Goal: Task Accomplishment & Management: Manage account settings

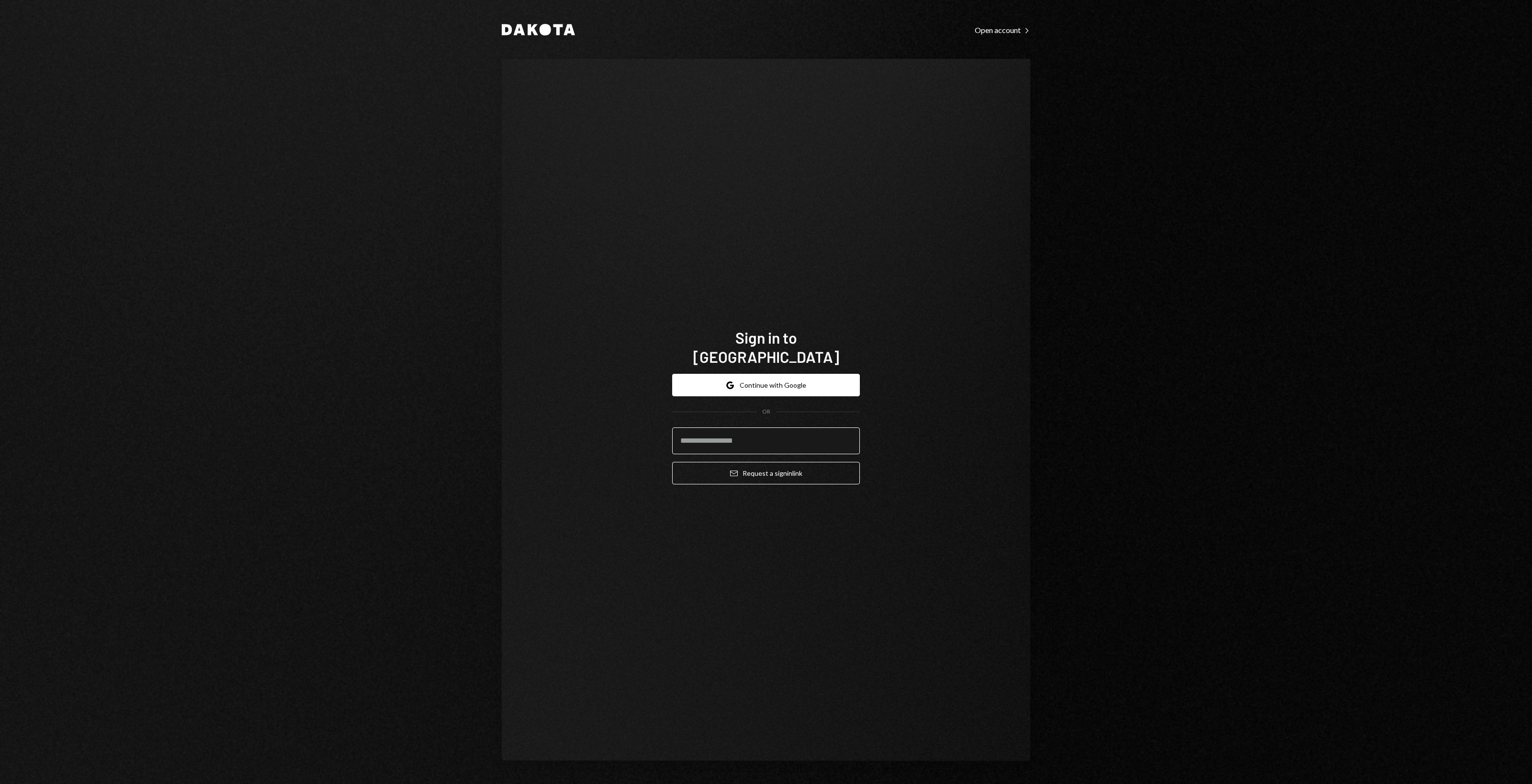
click at [691, 440] on input "email" at bounding box center [766, 441] width 188 height 27
type input "*"
type input "**********"
click at [672, 462] on button "Email Request a sign in link" at bounding box center [766, 473] width 188 height 23
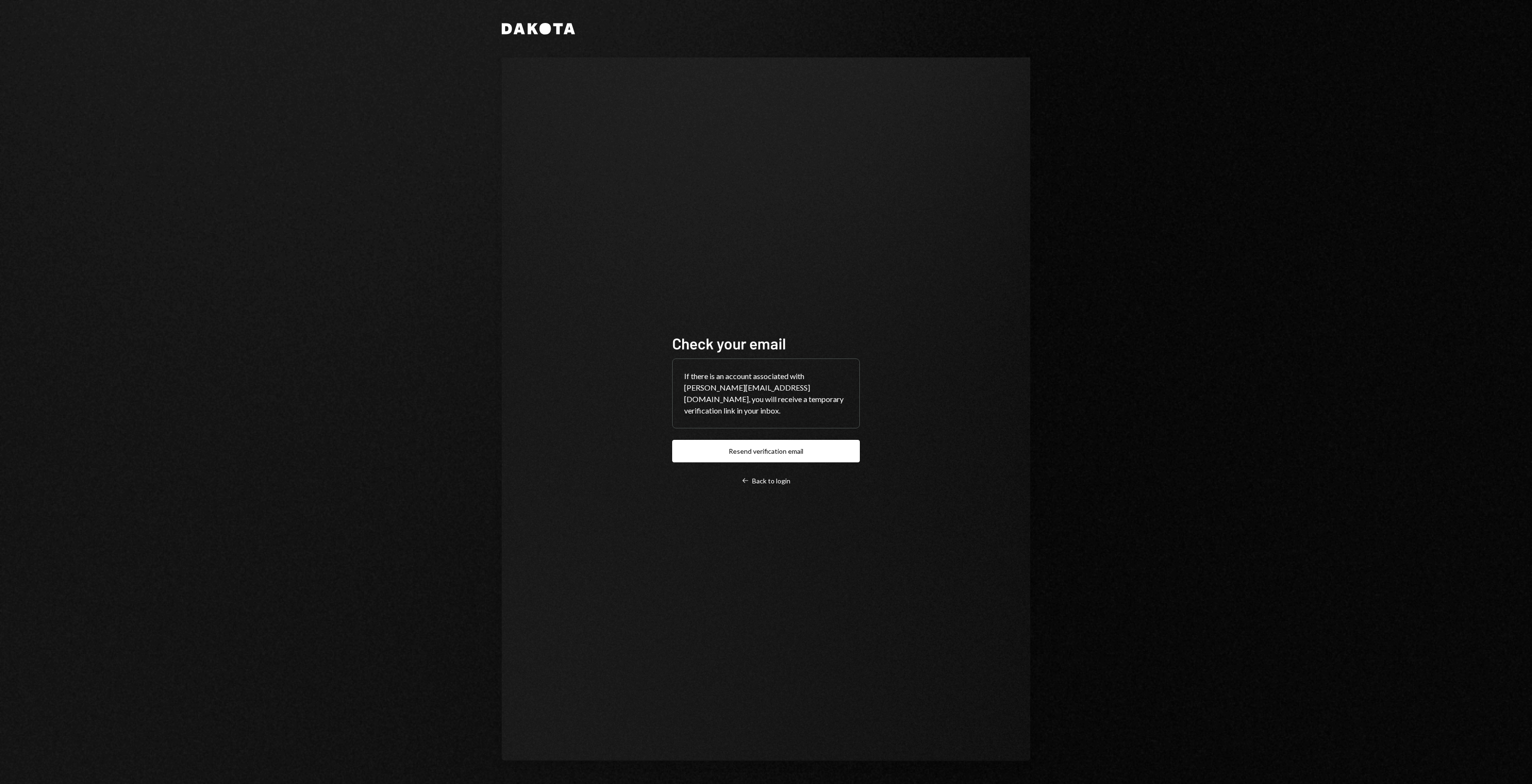
drag, startPoint x: 662, startPoint y: 571, endPoint x: 540, endPoint y: 560, distance: 122.5
click at [622, 565] on div "Check your email If there is an account associated with garon@autonomousproject…" at bounding box center [766, 409] width 528 height 703
drag, startPoint x: 540, startPoint y: 560, endPoint x: 515, endPoint y: 556, distance: 25.3
drag, startPoint x: 515, startPoint y: 556, endPoint x: 462, endPoint y: 540, distance: 55.4
click at [498, 546] on div "Dakota Check your email If there is an account associated with garon@autonomous…" at bounding box center [766, 392] width 574 height 784
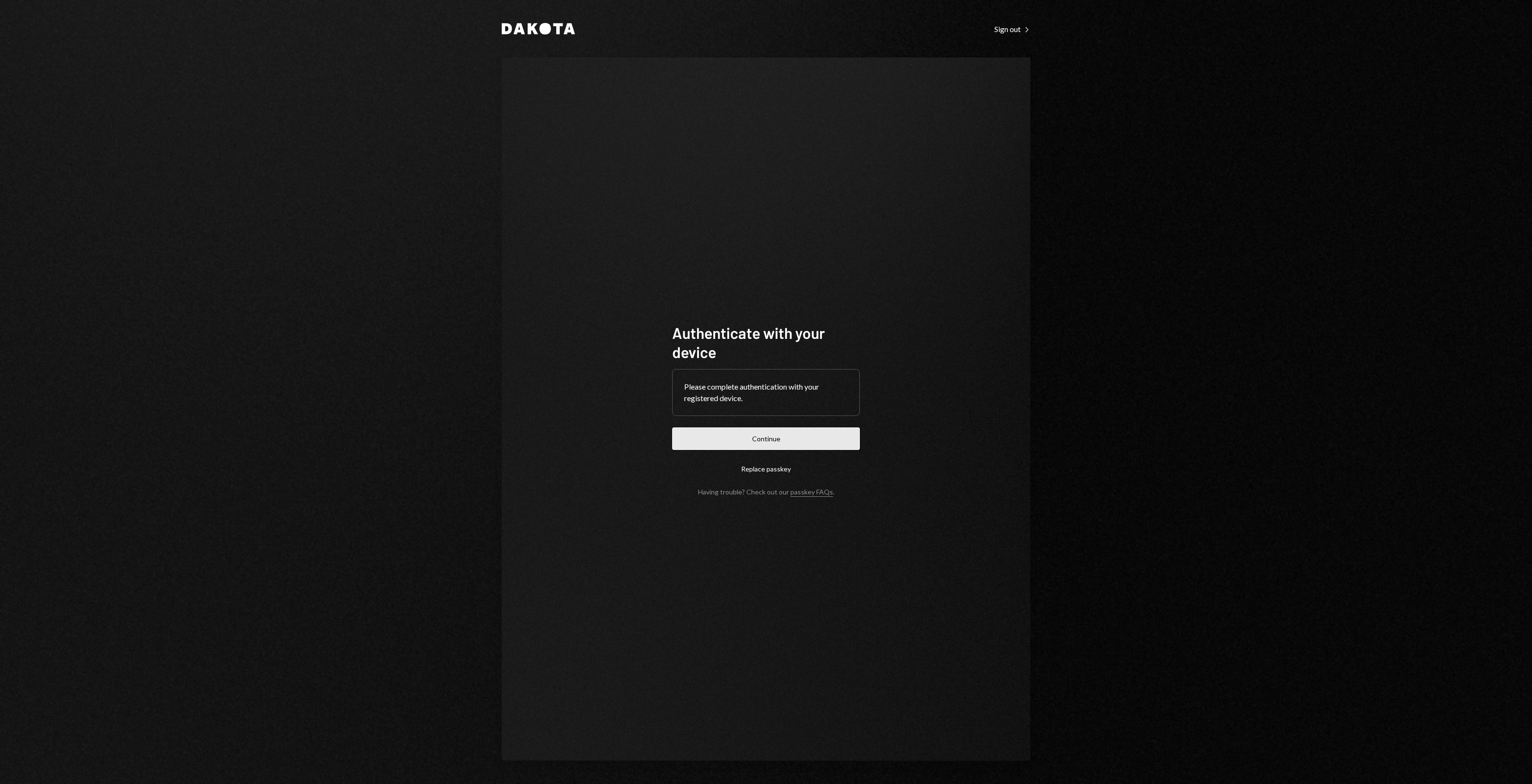
click at [772, 443] on button "Continue" at bounding box center [766, 438] width 188 height 23
drag, startPoint x: 530, startPoint y: 361, endPoint x: 439, endPoint y: 316, distance: 101.5
drag, startPoint x: 439, startPoint y: 316, endPoint x: 410, endPoint y: 291, distance: 38.3
click at [427, 307] on div "Dakota Sign out Right Caret Authenticate with your device Please complete authe…" at bounding box center [766, 392] width 1532 height 784
drag, startPoint x: 410, startPoint y: 291, endPoint x: 390, endPoint y: 285, distance: 20.9
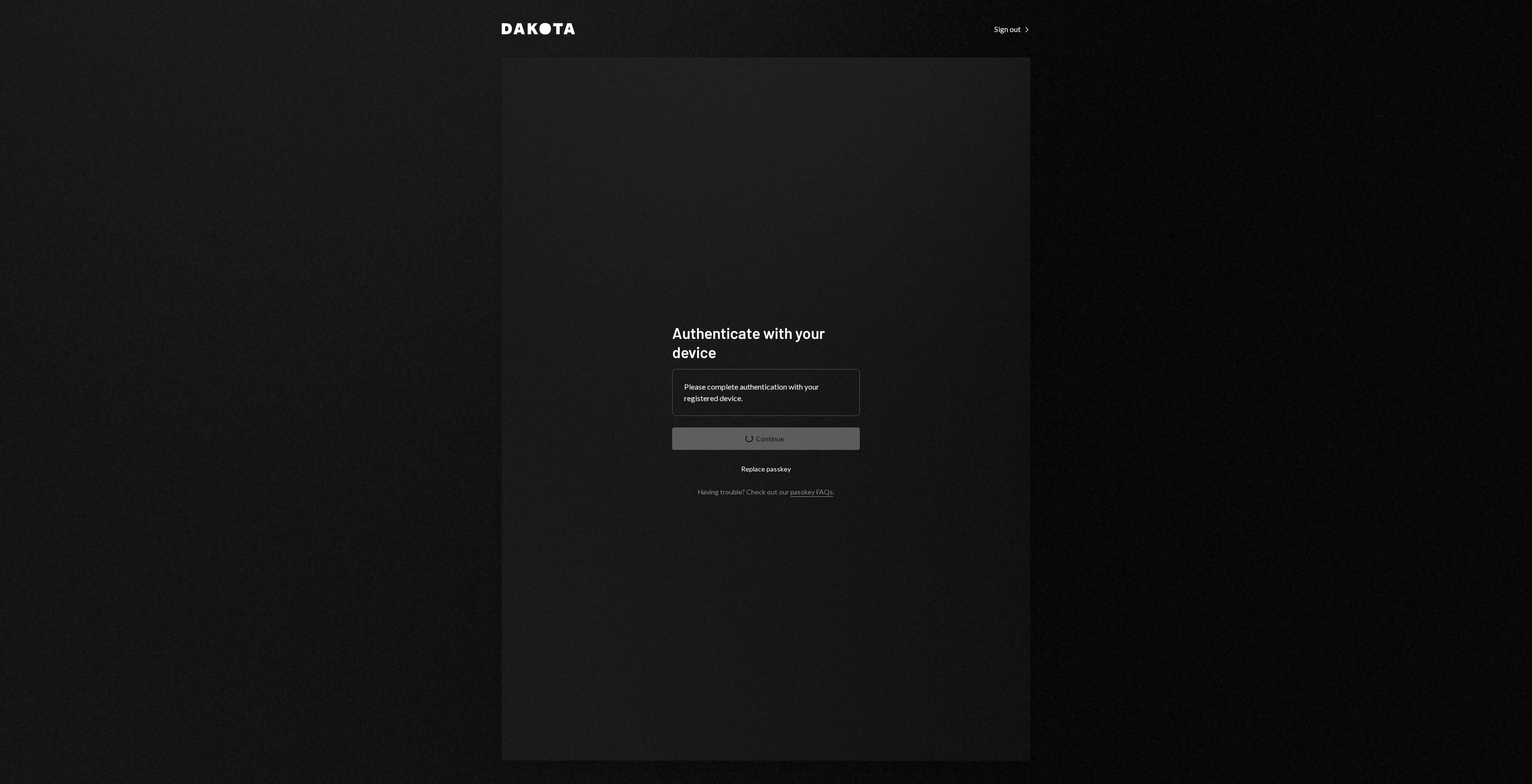
click at [365, 281] on div "Dakota Sign out Right Caret Authenticate with your device Please complete authe…" at bounding box center [766, 392] width 1532 height 784
drag, startPoint x: 338, startPoint y: 273, endPoint x: 326, endPoint y: 267, distance: 13.4
click at [326, 267] on div "Dakota Sign out Right Caret Authenticate with your device Please complete authe…" at bounding box center [766, 392] width 1532 height 784
drag, startPoint x: 307, startPoint y: 258, endPoint x: 302, endPoint y: 255, distance: 5.8
click at [302, 255] on div "Dakota Sign out Right Caret Authenticate with your device Please complete authe…" at bounding box center [766, 392] width 1532 height 784
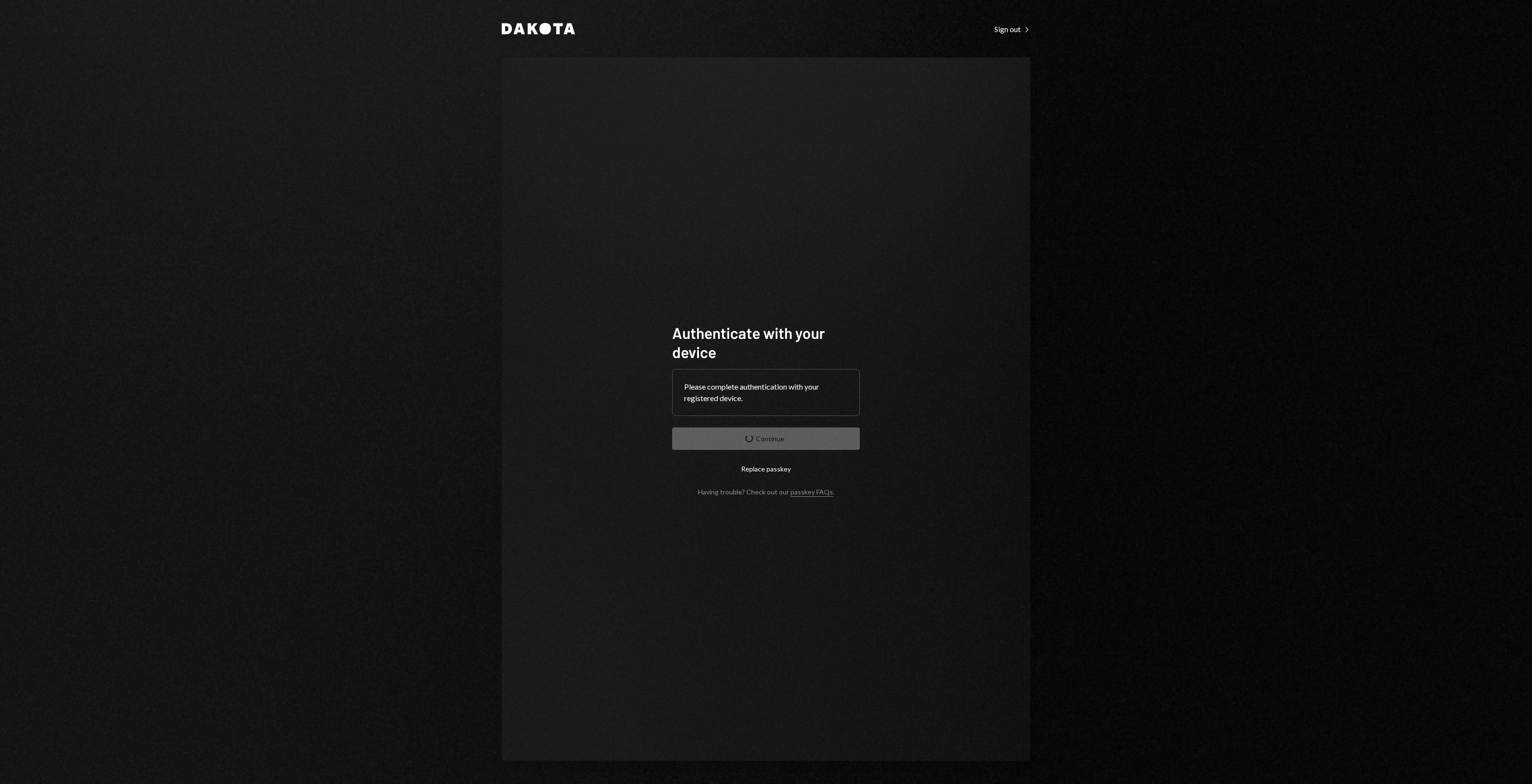
drag, startPoint x: 284, startPoint y: 252, endPoint x: 249, endPoint y: 247, distance: 35.4
click at [249, 247] on div "Dakota Sign out Right Caret Authenticate with your device Please complete authe…" at bounding box center [766, 392] width 1532 height 784
drag, startPoint x: 297, startPoint y: 185, endPoint x: 405, endPoint y: 124, distance: 124.0
click at [405, 124] on div "Dakota Sign out Right Caret Authenticate with your device Please complete authe…" at bounding box center [766, 392] width 1532 height 784
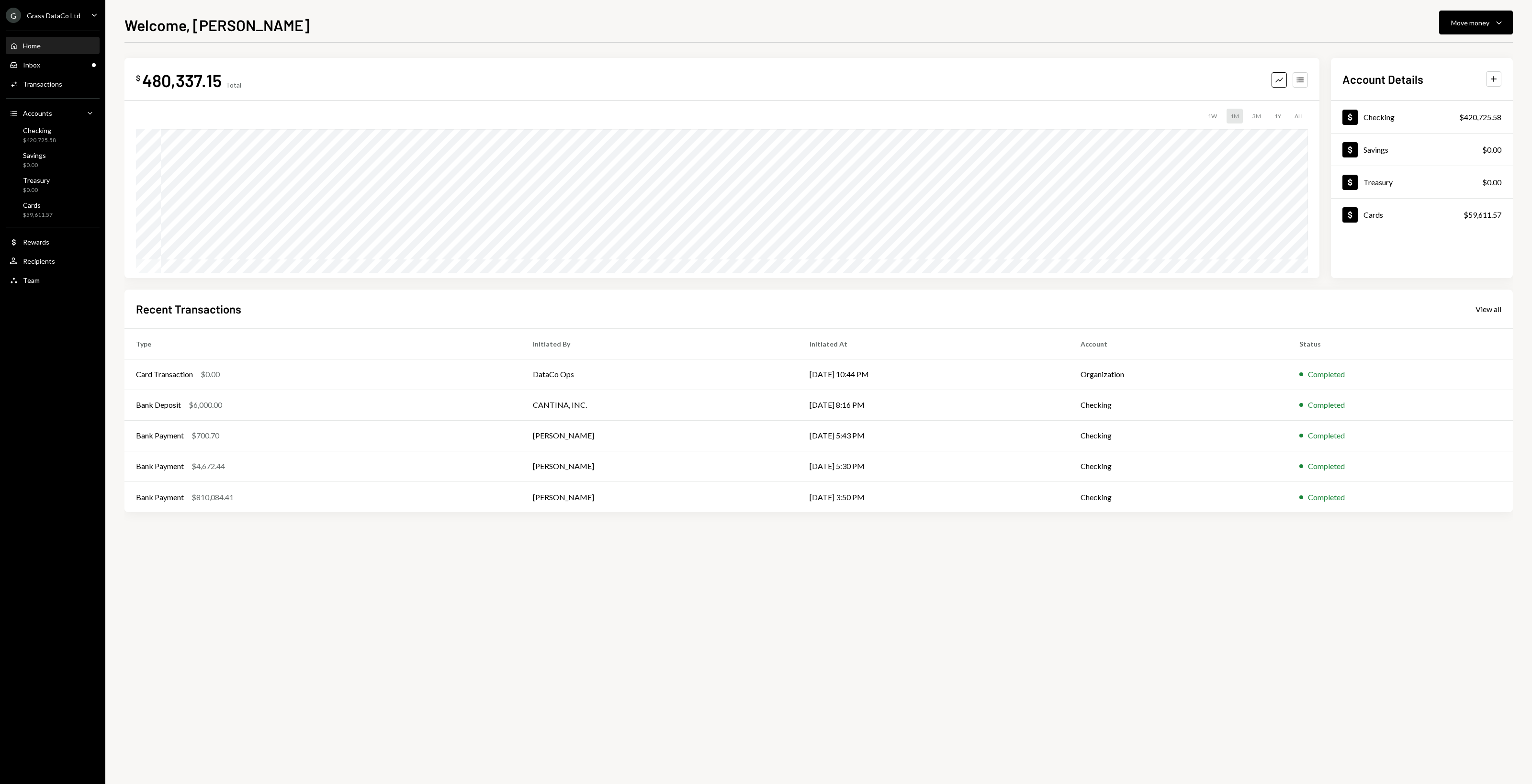
drag, startPoint x: 607, startPoint y: 624, endPoint x: 586, endPoint y: 617, distance: 22.1
click at [607, 623] on div "$ 480,337.15 Total Graph Accounts 1W 1M 3M 1Y ALL $480,337.15 [DATE] Account De…" at bounding box center [818, 413] width 1388 height 741
drag, startPoint x: 510, startPoint y: 613, endPoint x: 355, endPoint y: 616, distance: 155.0
drag, startPoint x: 355, startPoint y: 616, endPoint x: 273, endPoint y: 696, distance: 114.6
click at [354, 616] on div "$ 480,337.15 Total Graph Accounts 1W 1M 3M 1Y ALL $480,337.15 [DATE] Account De…" at bounding box center [818, 413] width 1388 height 741
